Goal: Task Accomplishment & Management: Use online tool/utility

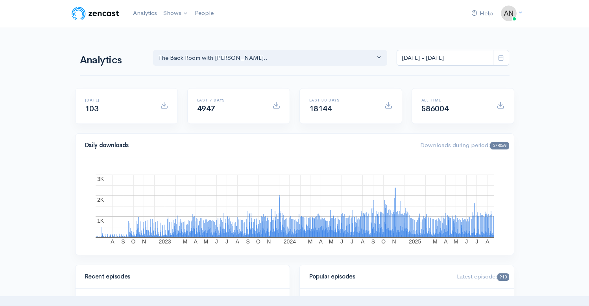
select select "10316"
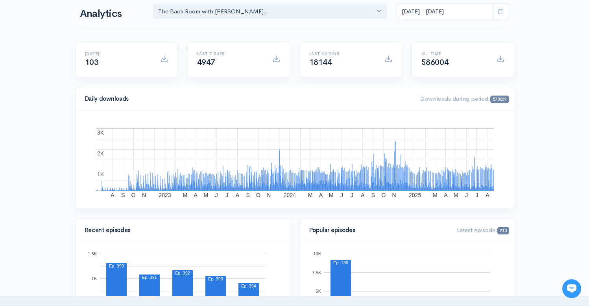
scroll to position [58, 0]
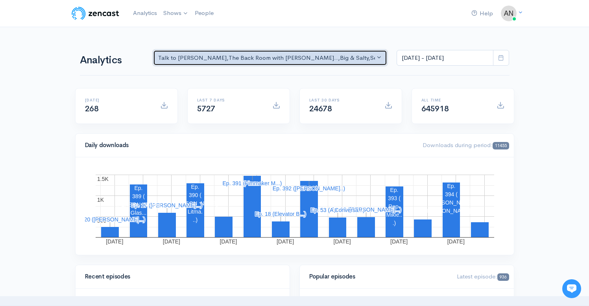
click at [288, 61] on div "Talk to [PERSON_NAME] , The Back Room with [PERSON_NAME].. , Big & Salty , Seri…" at bounding box center [266, 58] width 217 height 9
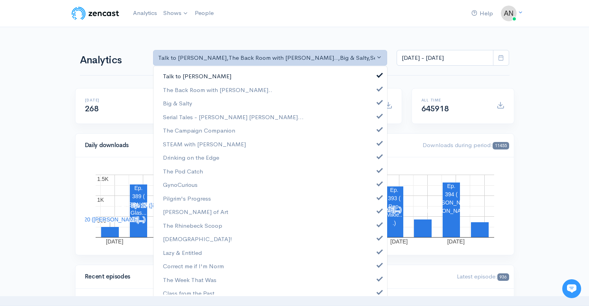
click at [376, 75] on link "Talk to [PERSON_NAME]" at bounding box center [271, 76] width 234 height 14
select select "10316"
click at [378, 104] on span at bounding box center [379, 101] width 3 height 6
click at [373, 121] on link "Serial Tales - [PERSON_NAME] [PERSON_NAME]..." at bounding box center [271, 117] width 234 height 14
click at [378, 131] on span at bounding box center [379, 129] width 3 height 6
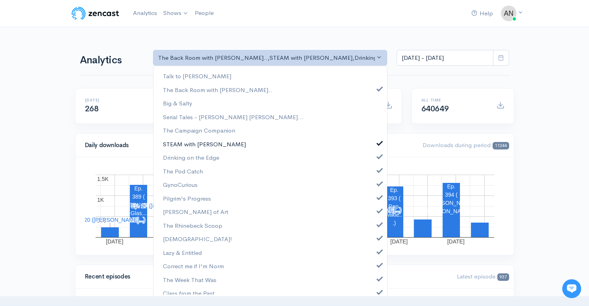
click at [378, 144] on span at bounding box center [379, 142] width 3 height 6
click at [378, 159] on span at bounding box center [379, 156] width 3 height 6
click at [378, 171] on span at bounding box center [379, 170] width 3 height 6
click at [378, 184] on span at bounding box center [379, 183] width 3 height 6
click at [378, 196] on span at bounding box center [379, 197] width 3 height 6
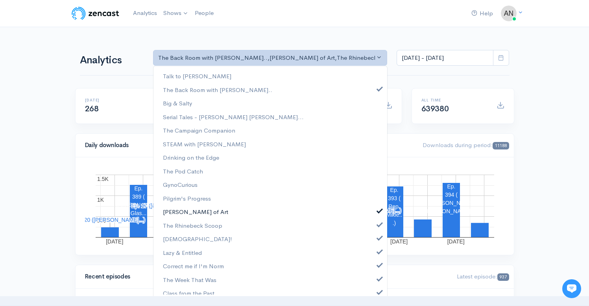
click at [378, 211] on span at bounding box center [379, 210] width 3 height 6
click at [378, 226] on span at bounding box center [379, 224] width 3 height 6
click at [378, 239] on span at bounding box center [379, 237] width 3 height 6
click at [373, 255] on link "Lazy & Entitled" at bounding box center [271, 253] width 234 height 14
click at [373, 270] on link "Correct me if I'm Norm" at bounding box center [271, 266] width 234 height 14
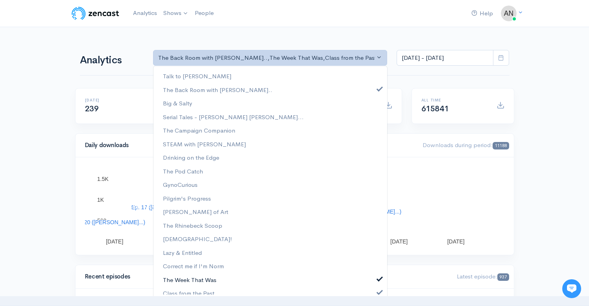
click at [378, 280] on span at bounding box center [379, 278] width 3 height 6
click at [378, 293] on span at bounding box center [379, 292] width 3 height 6
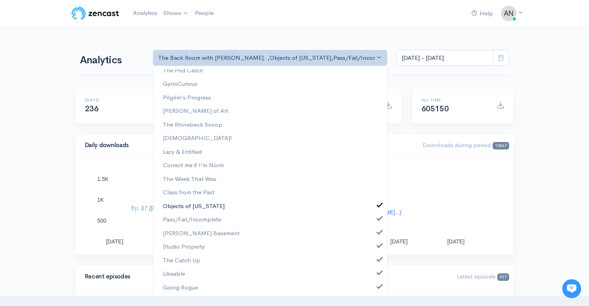
click at [378, 205] on span at bounding box center [379, 205] width 3 height 6
click at [378, 220] on span at bounding box center [379, 218] width 3 height 6
click at [374, 239] on link "[PERSON_NAME] Basement" at bounding box center [271, 234] width 234 height 14
click at [374, 250] on link "Studio Property" at bounding box center [271, 247] width 234 height 14
click at [374, 263] on link "The Catch Up" at bounding box center [271, 261] width 234 height 14
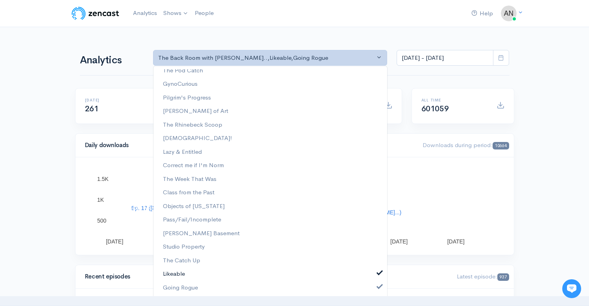
click at [374, 280] on link "Likeable" at bounding box center [271, 274] width 234 height 14
click at [374, 294] on link "Going Rogue" at bounding box center [271, 288] width 234 height 14
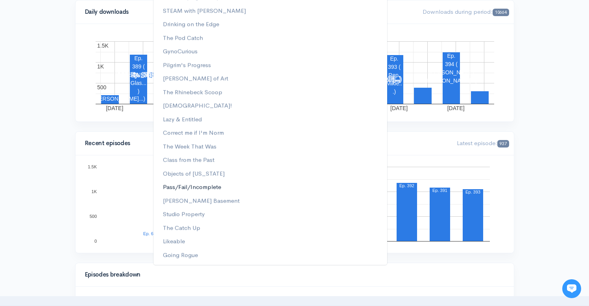
scroll to position [0, 0]
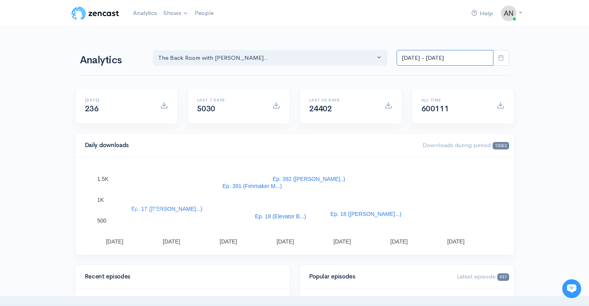
click at [444, 57] on input "Aug 6, 2025 - Aug 19, 2025" at bounding box center [445, 58] width 97 height 16
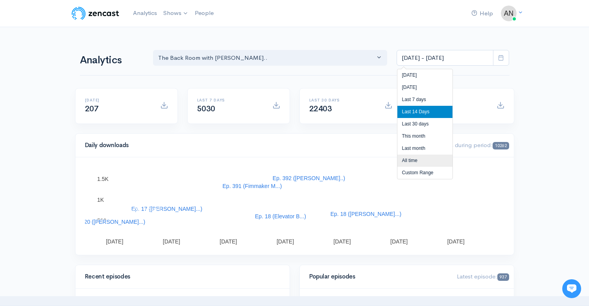
click at [412, 159] on li "All time" at bounding box center [425, 161] width 55 height 12
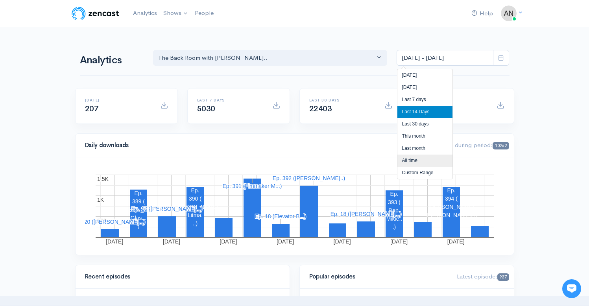
type input "[DATE] - [DATE]"
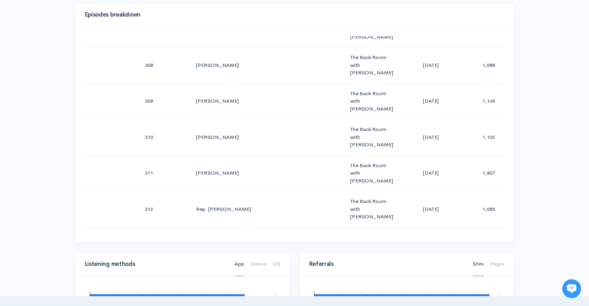
scroll to position [404, 0]
